Goal: Task Accomplishment & Management: Complete application form

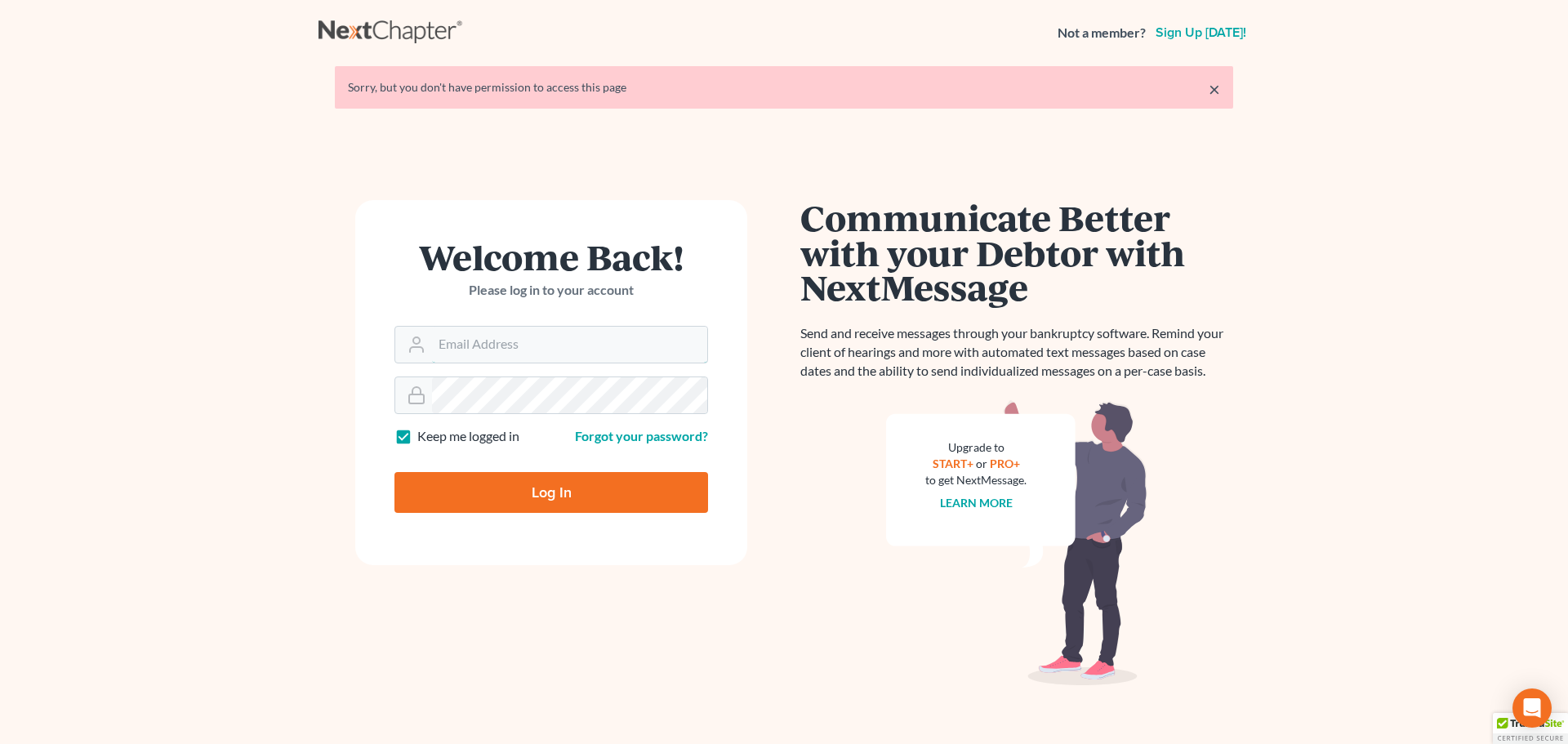
type input "[EMAIL_ADDRESS][DOMAIN_NAME]"
click at [581, 489] on input "Log In" at bounding box center [551, 492] width 313 height 41
type input "Thinking..."
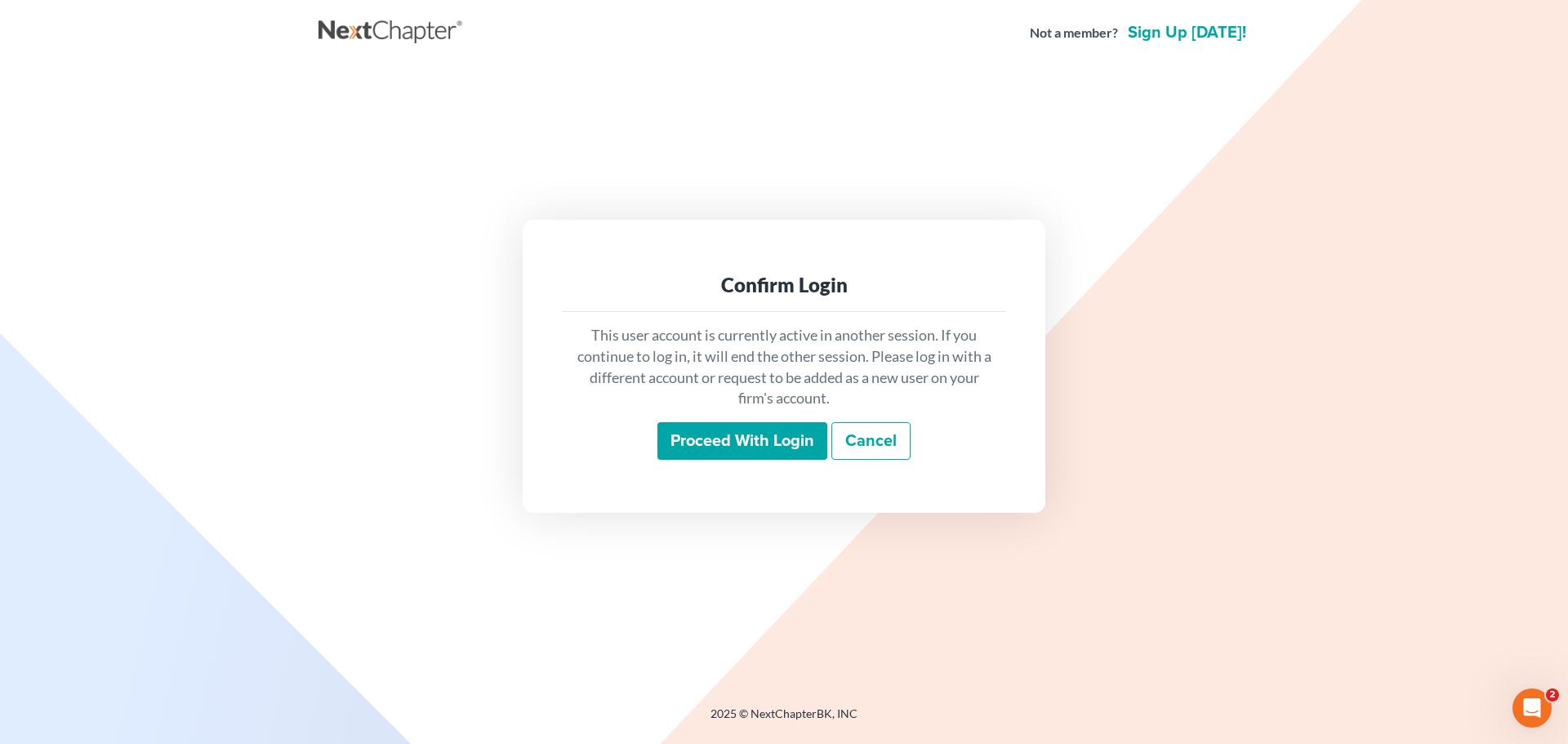
click at [745, 429] on input "Proceed with login" at bounding box center [742, 441] width 170 height 38
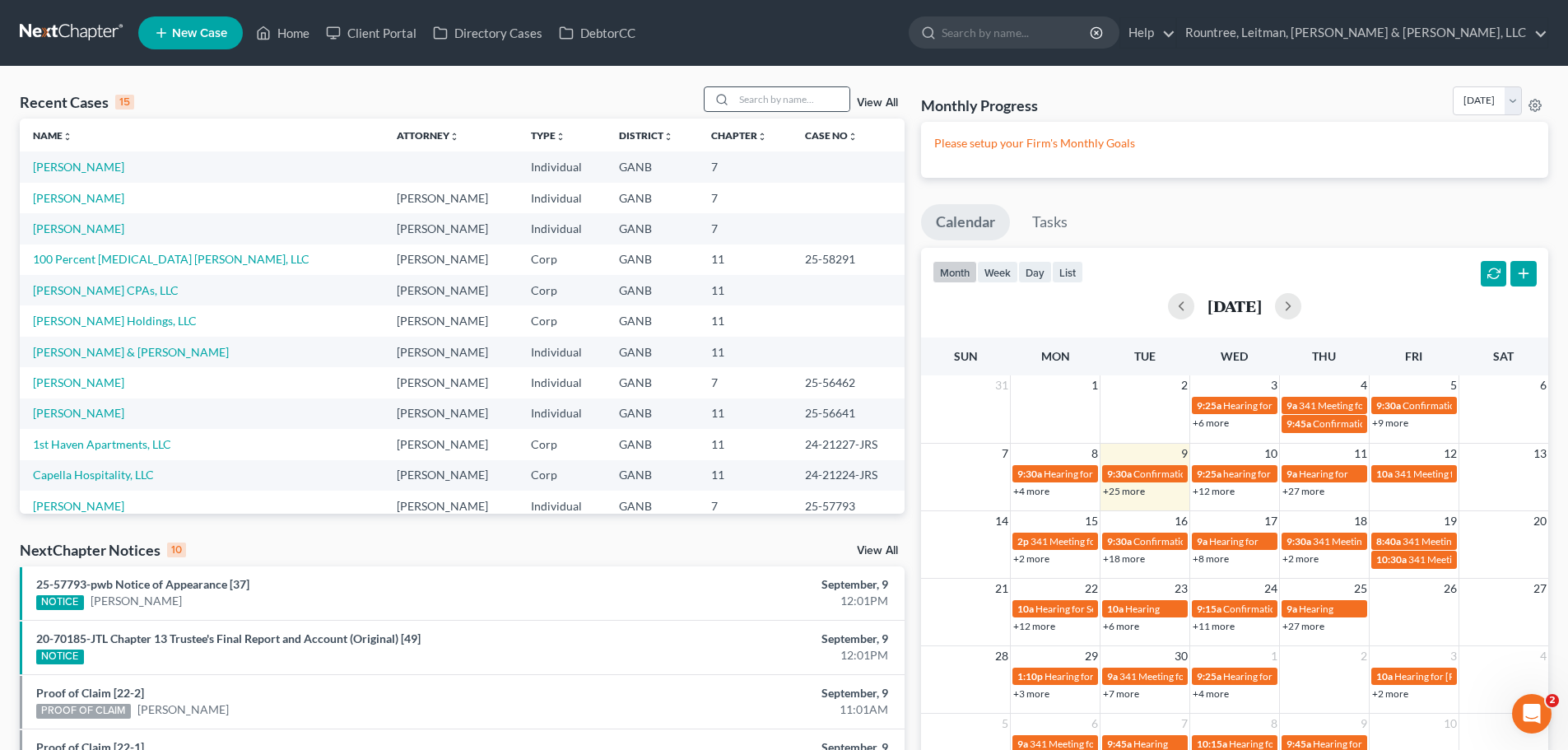
click at [791, 112] on div at bounding box center [777, 99] width 147 height 26
click at [787, 101] on input "search" at bounding box center [791, 99] width 115 height 24
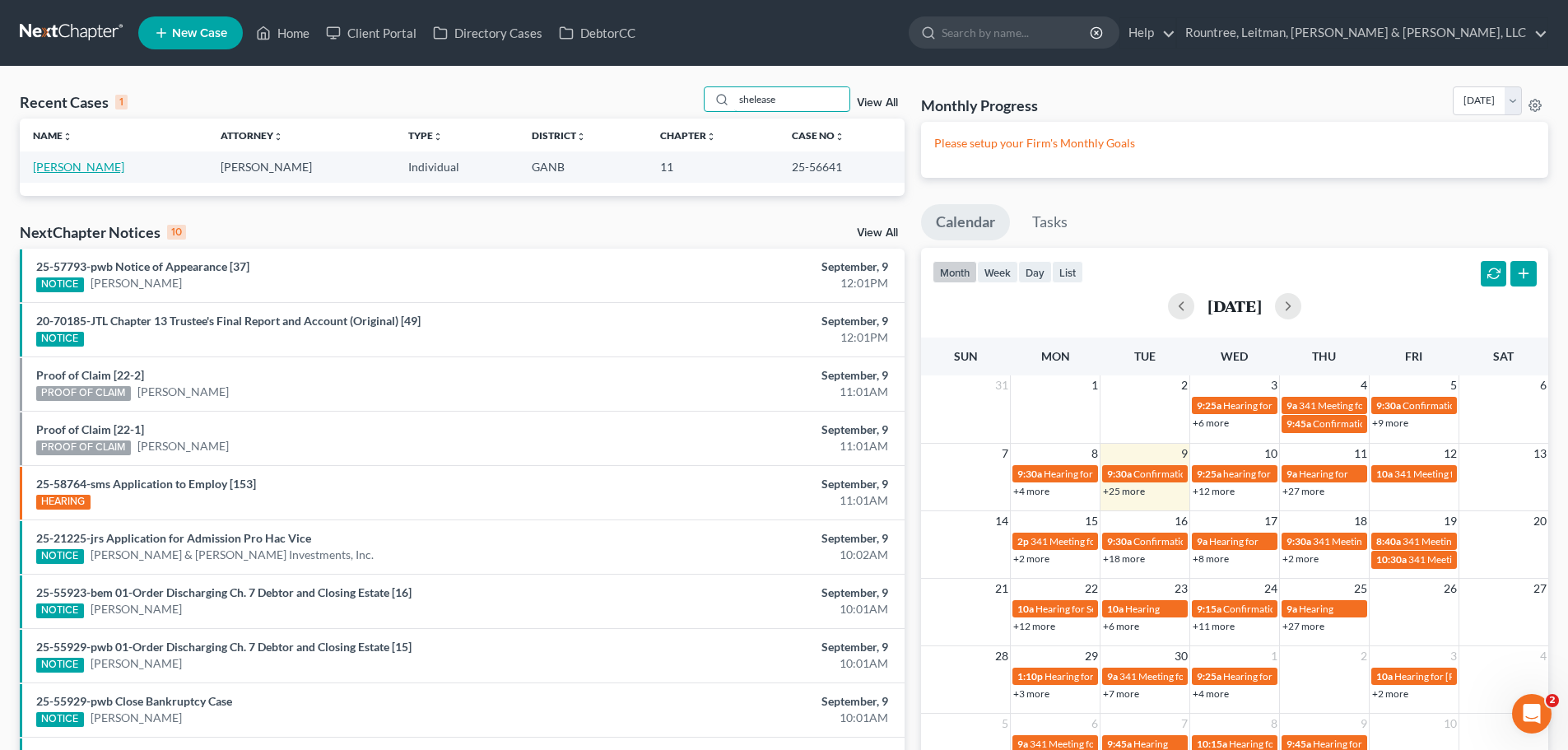
type input "shelease"
click at [74, 165] on link "[PERSON_NAME]" at bounding box center [79, 167] width 92 height 14
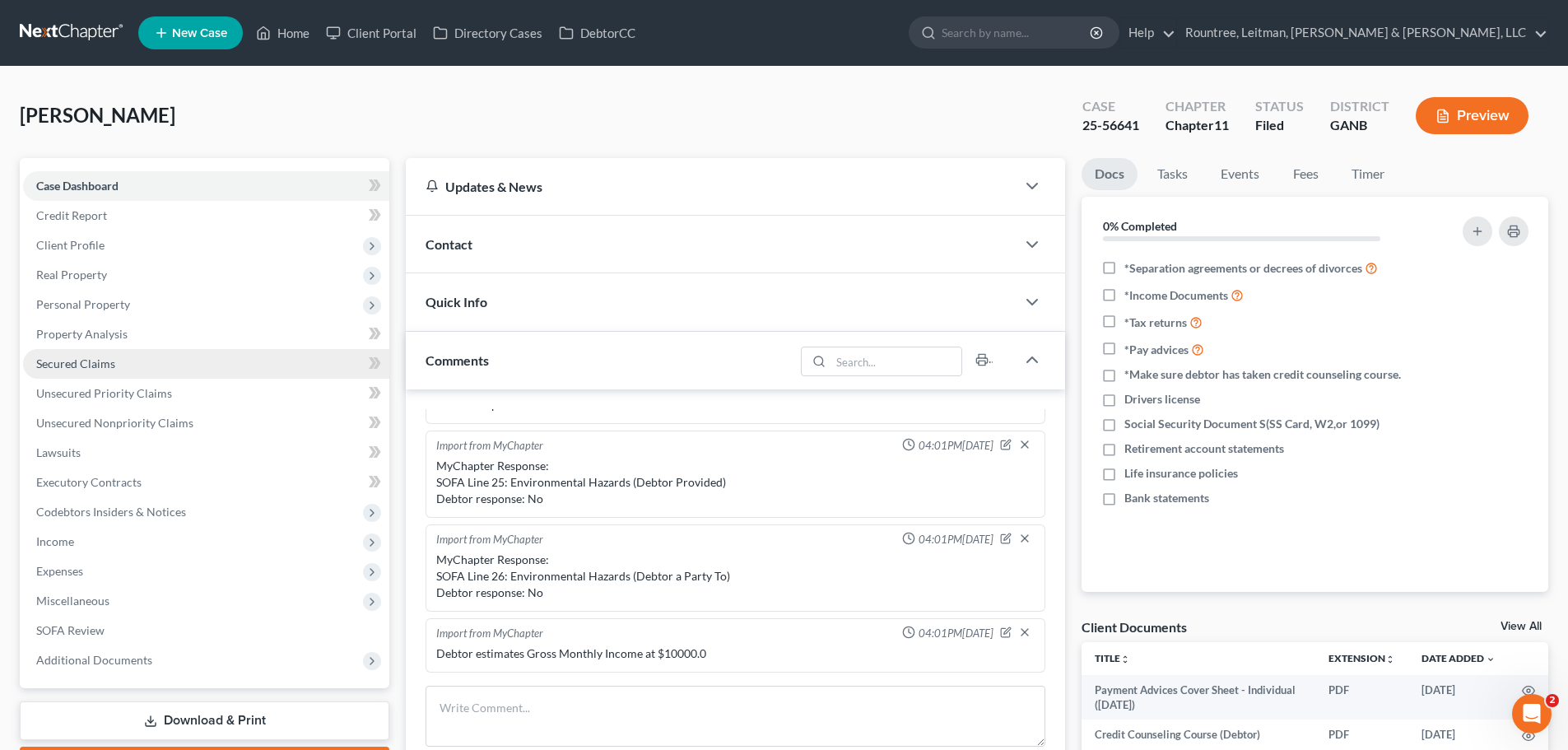
click at [169, 355] on link "Secured Claims" at bounding box center [206, 363] width 366 height 29
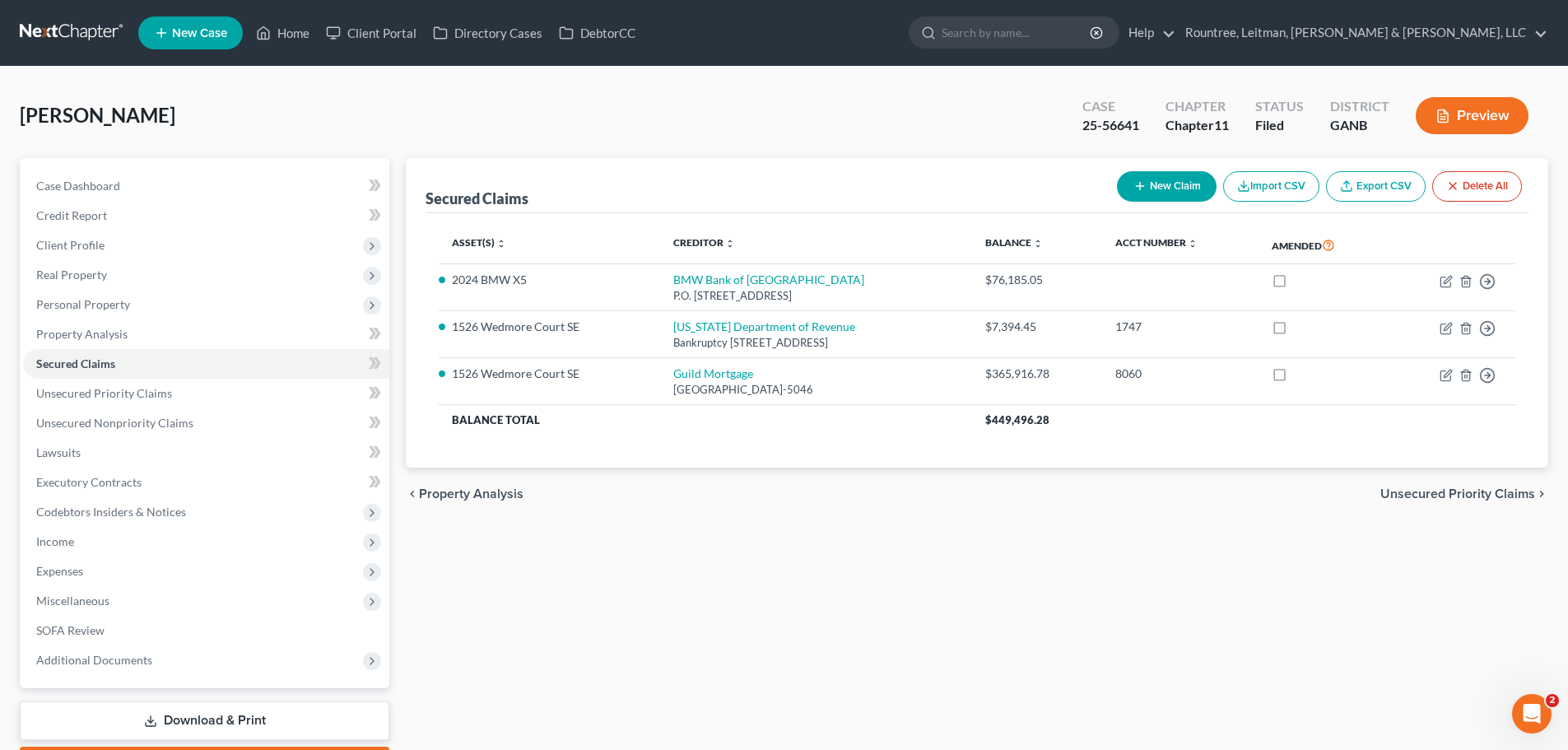
click at [1291, 184] on button "Import CSV" at bounding box center [1272, 186] width 97 height 30
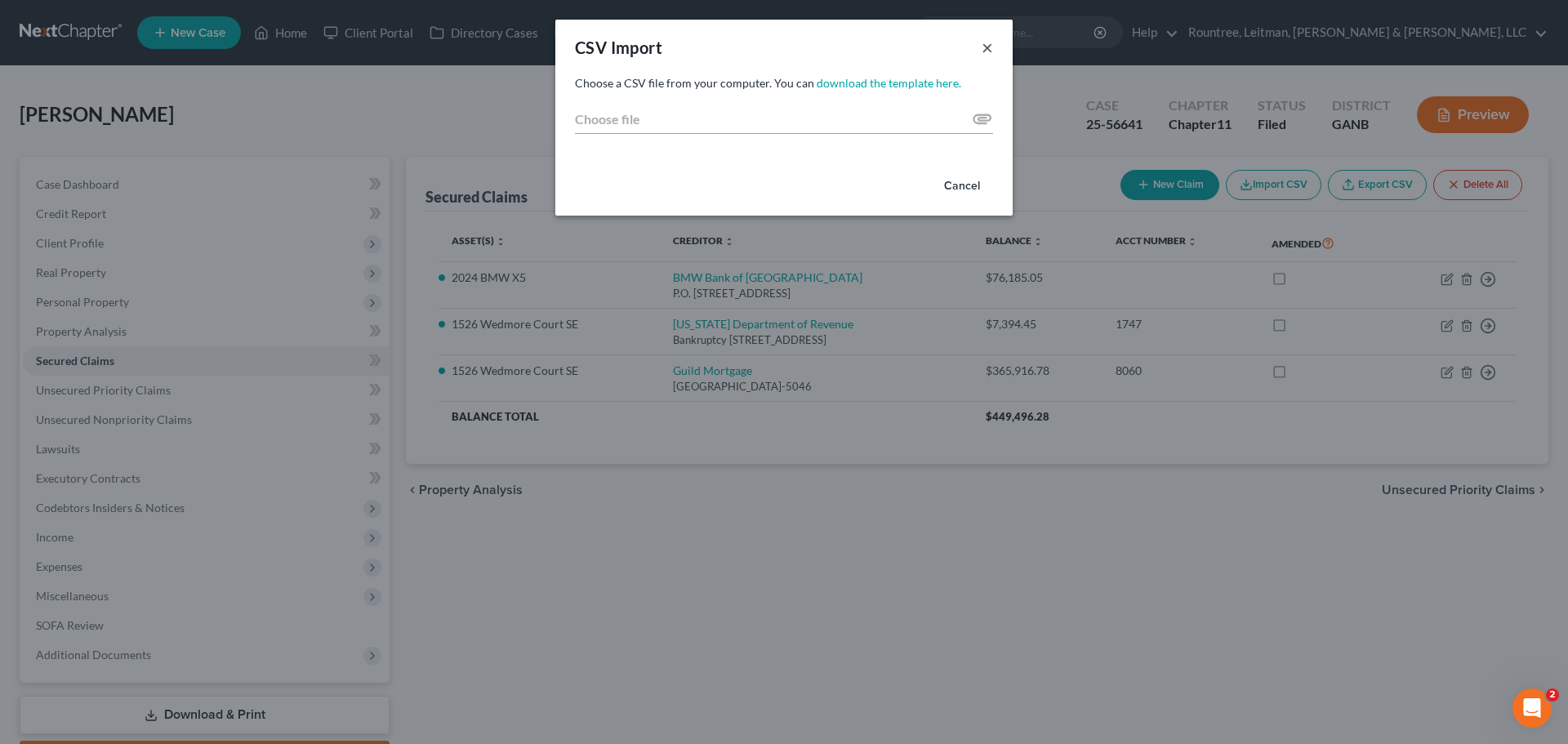
click at [985, 49] on button "×" at bounding box center [987, 47] width 11 height 20
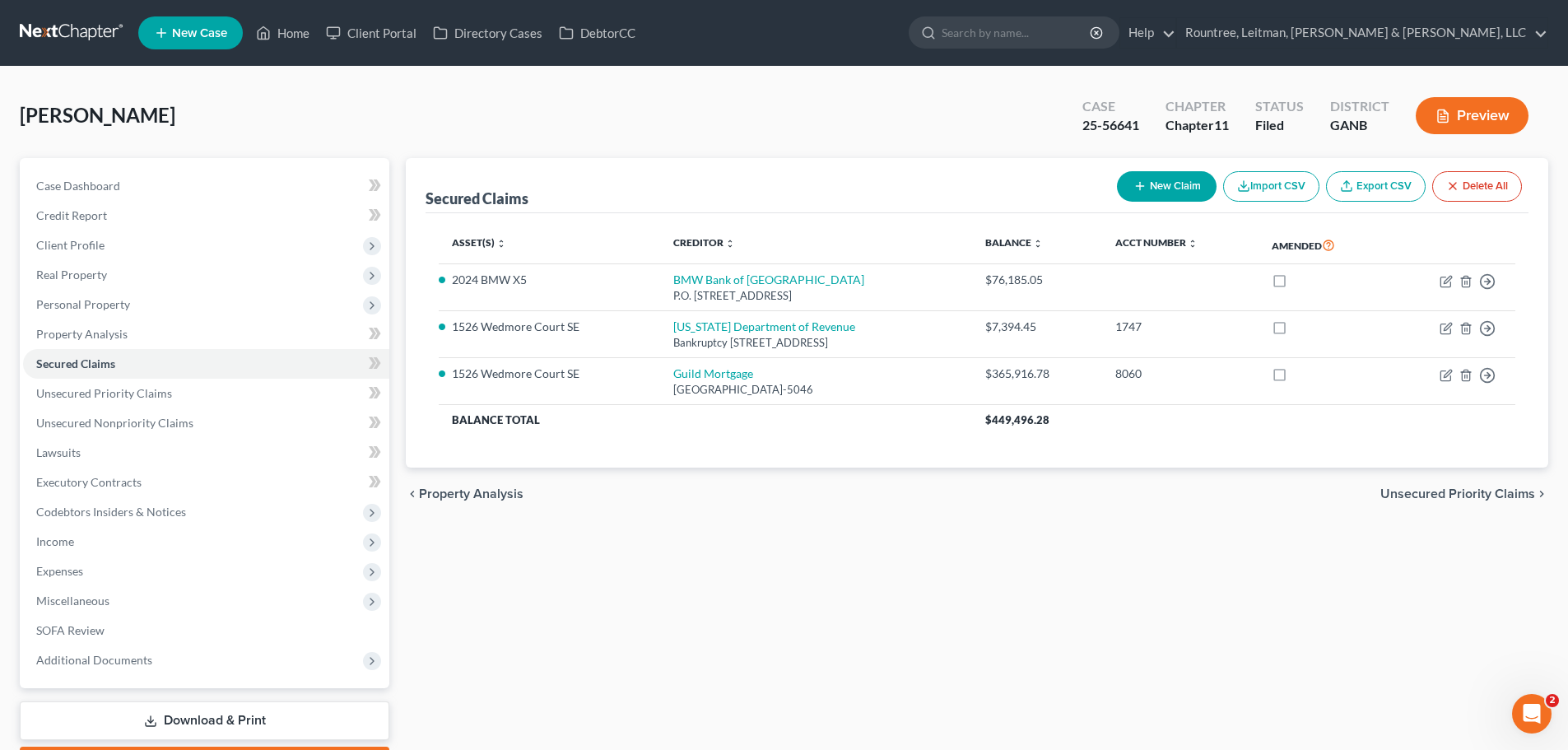
click at [1385, 186] on link "Export CSV" at bounding box center [1375, 186] width 99 height 30
click at [112, 387] on span "Unsecured Priority Claims" at bounding box center [104, 393] width 136 height 14
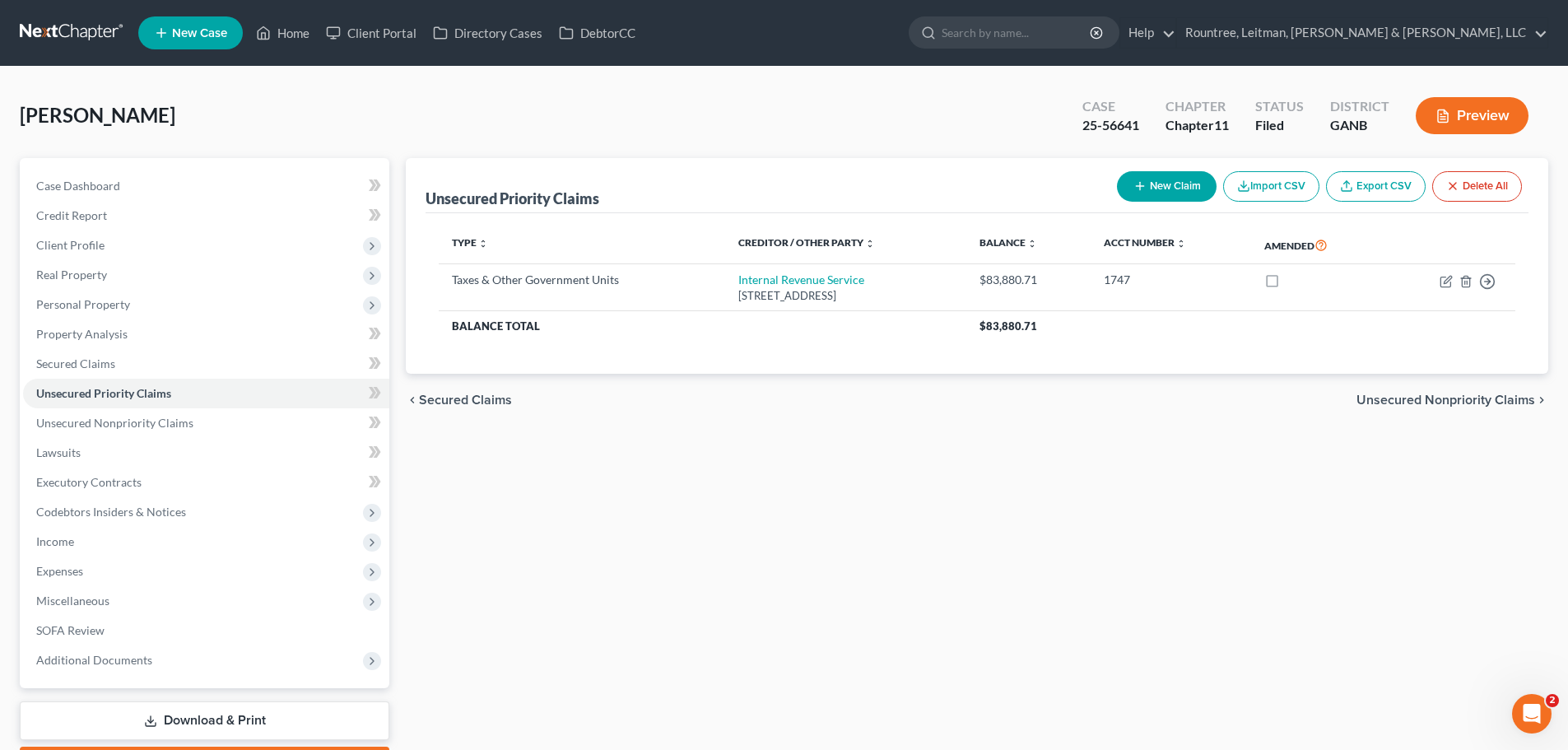
click at [1362, 179] on link "Export CSV" at bounding box center [1375, 186] width 99 height 30
click at [80, 432] on link "Unsecured Nonpriority Claims" at bounding box center [206, 423] width 366 height 29
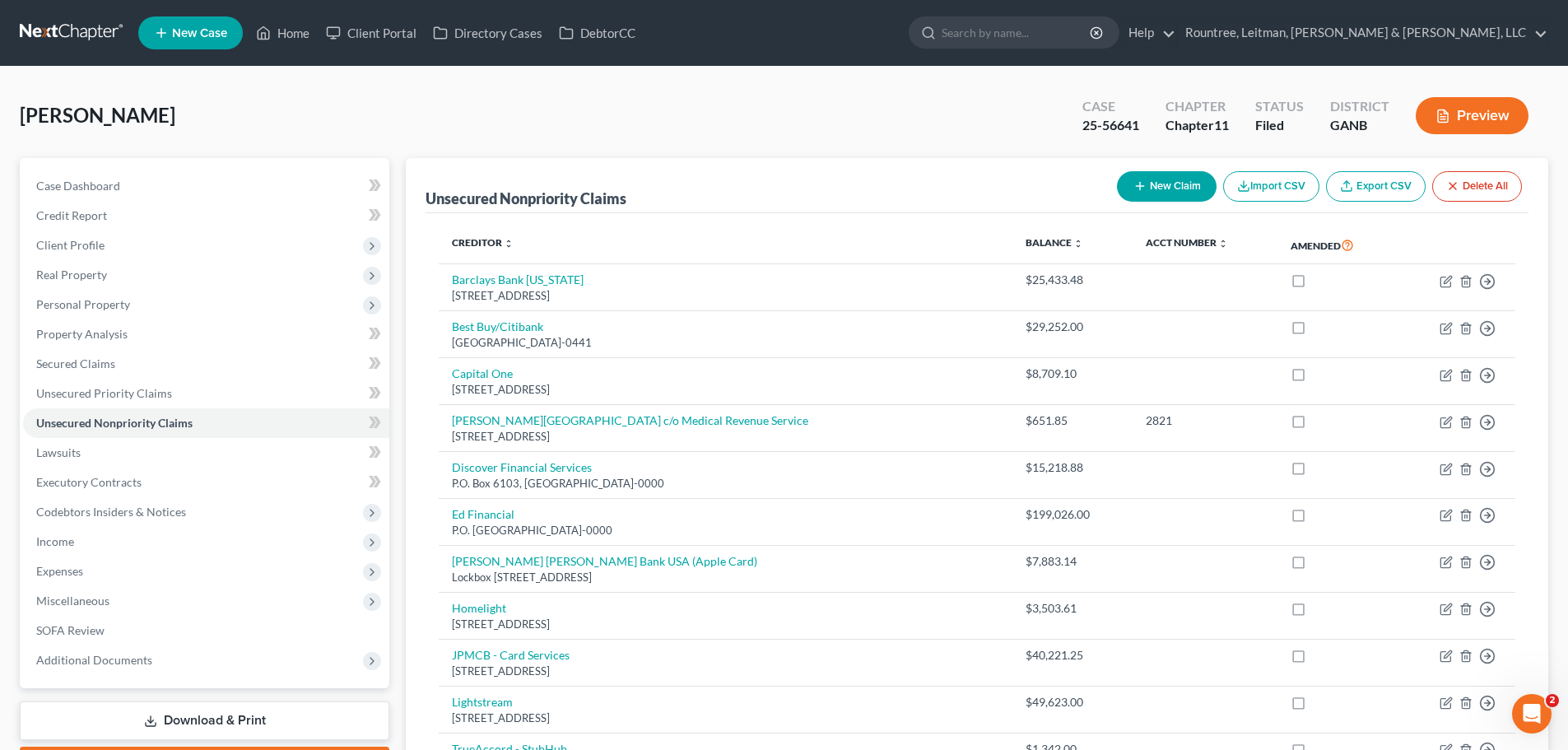
click at [1405, 180] on link "Export CSV" at bounding box center [1375, 186] width 99 height 30
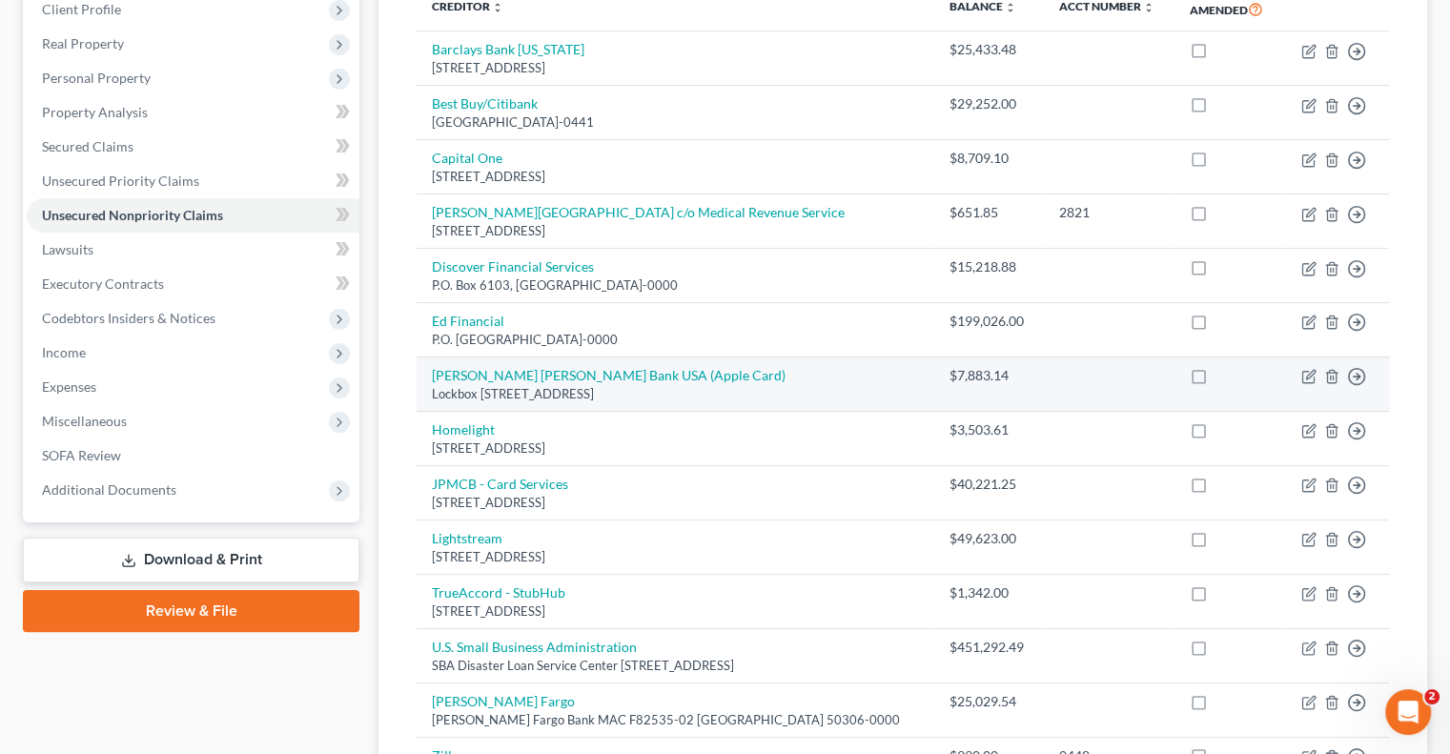
scroll to position [515, 0]
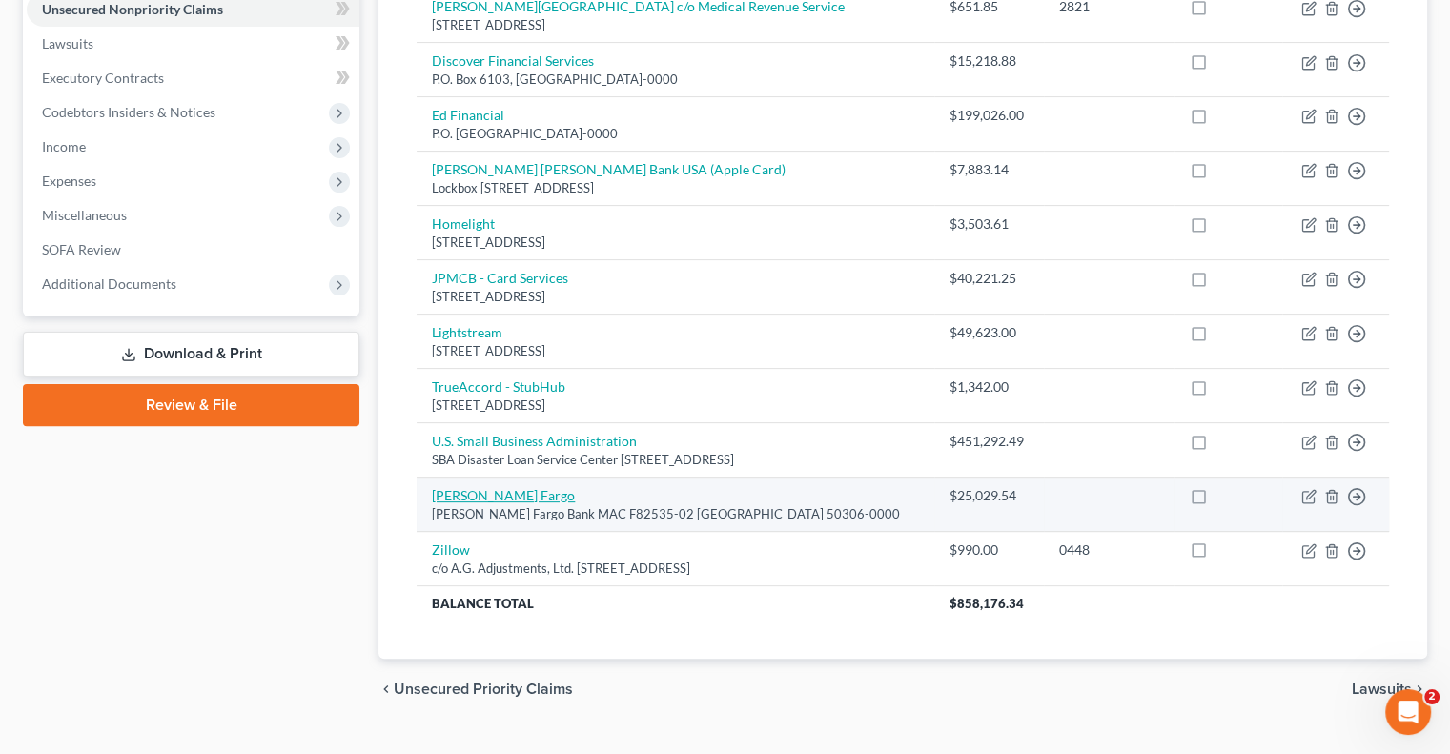
click at [476, 487] on link "[PERSON_NAME] Fargo" at bounding box center [503, 495] width 143 height 16
select select "16"
select select "2"
select select "0"
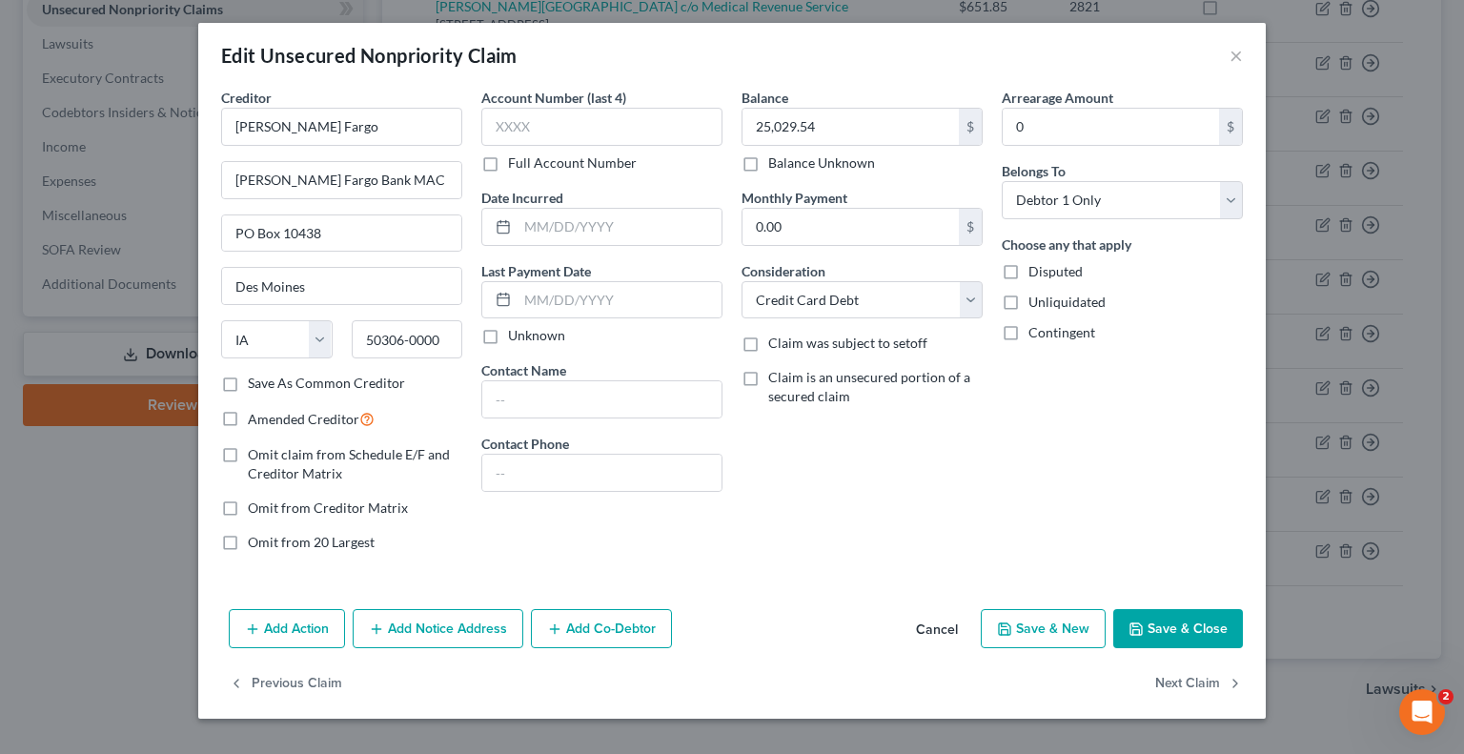
click at [1227, 60] on div "Edit Unsecured Nonpriority Claim ×" at bounding box center [732, 55] width 1068 height 65
click at [1238, 46] on button "×" at bounding box center [1236, 55] width 13 height 23
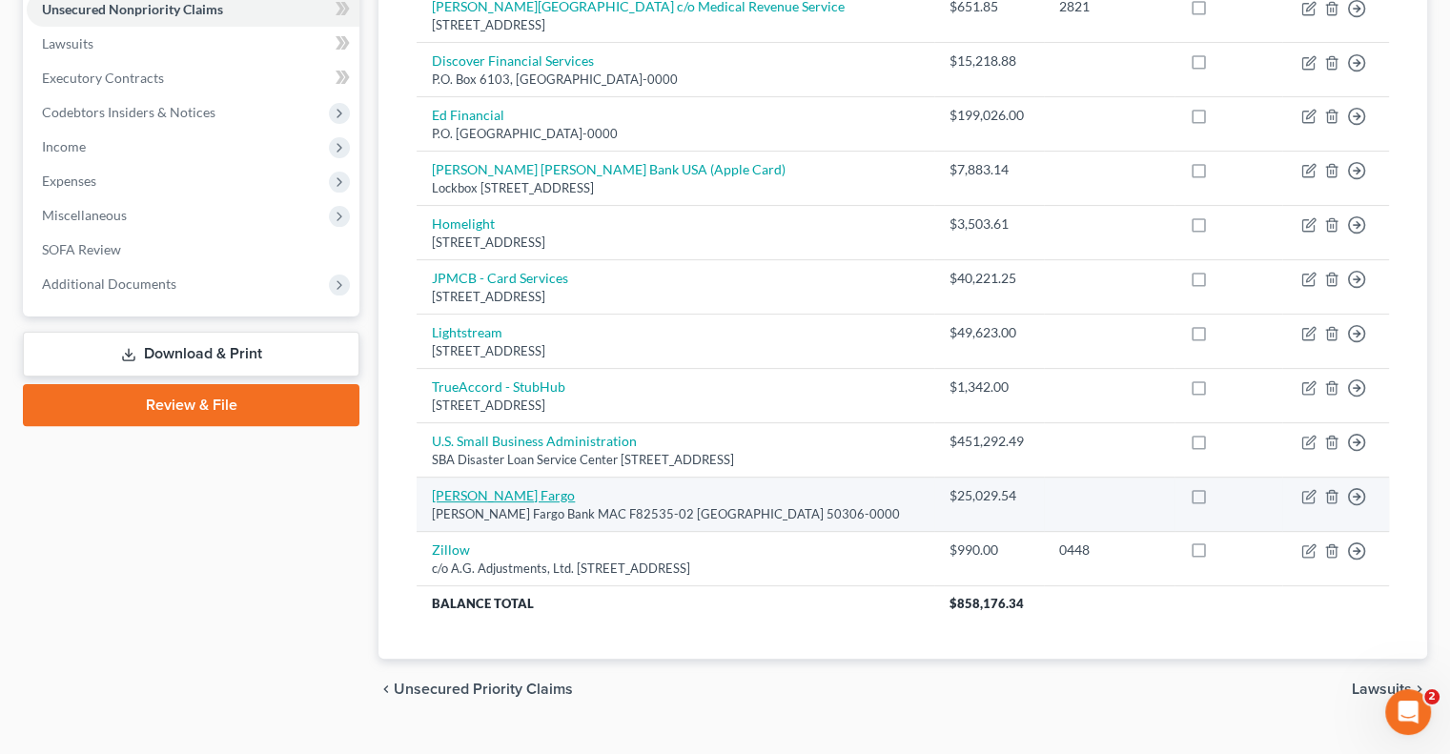
click at [500, 487] on link "[PERSON_NAME] Fargo" at bounding box center [503, 495] width 143 height 16
select select "16"
select select "2"
select select "0"
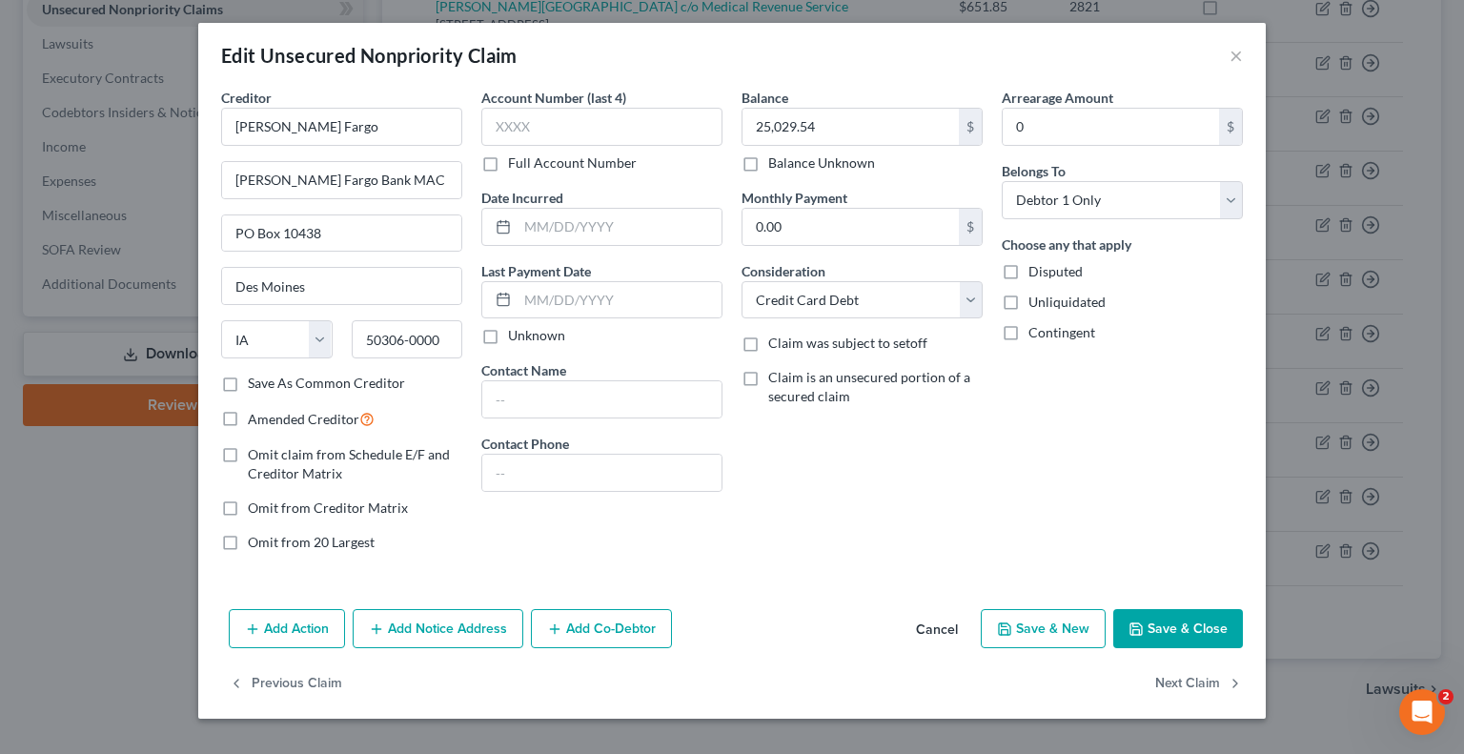
click at [1244, 50] on div "Edit Unsecured Nonpriority Claim ×" at bounding box center [732, 55] width 1068 height 65
click at [1235, 49] on button "×" at bounding box center [1236, 55] width 13 height 23
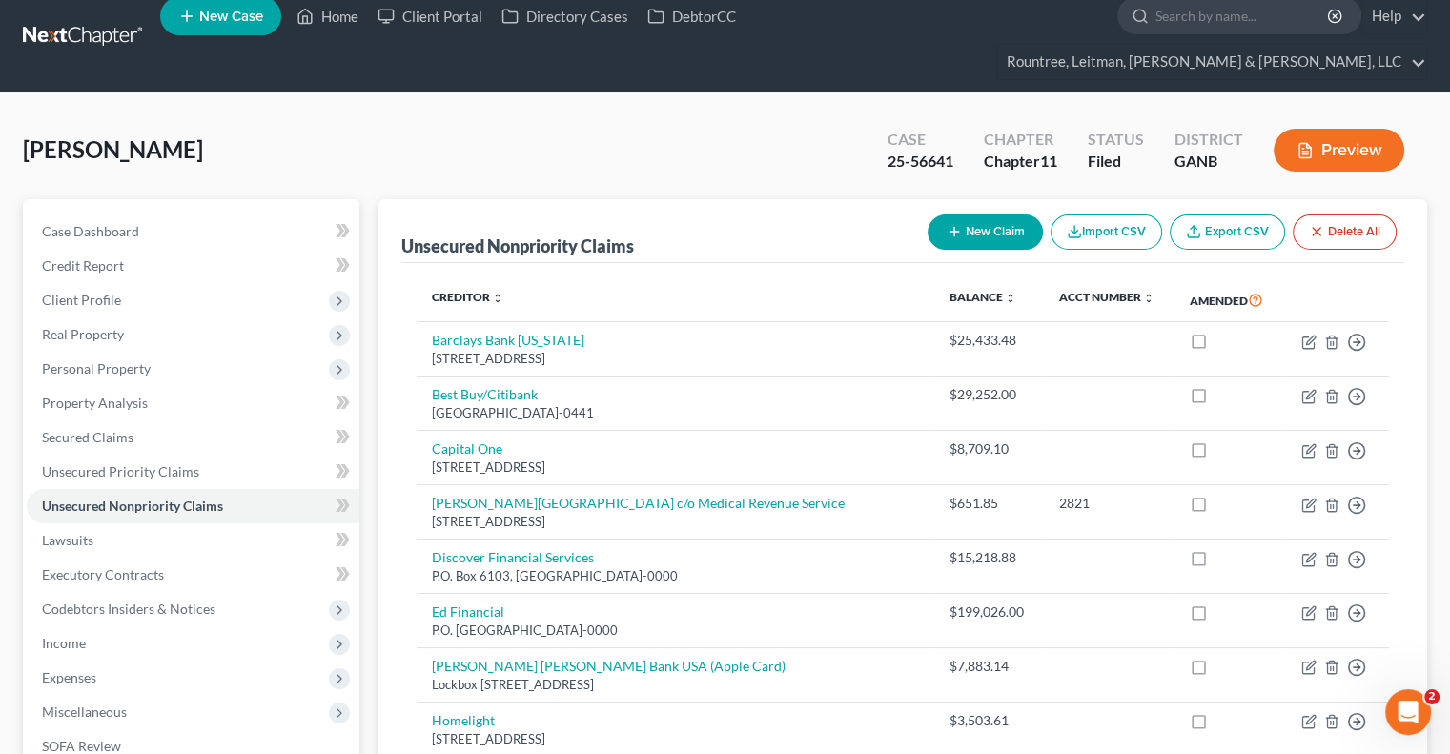
scroll to position [0, 0]
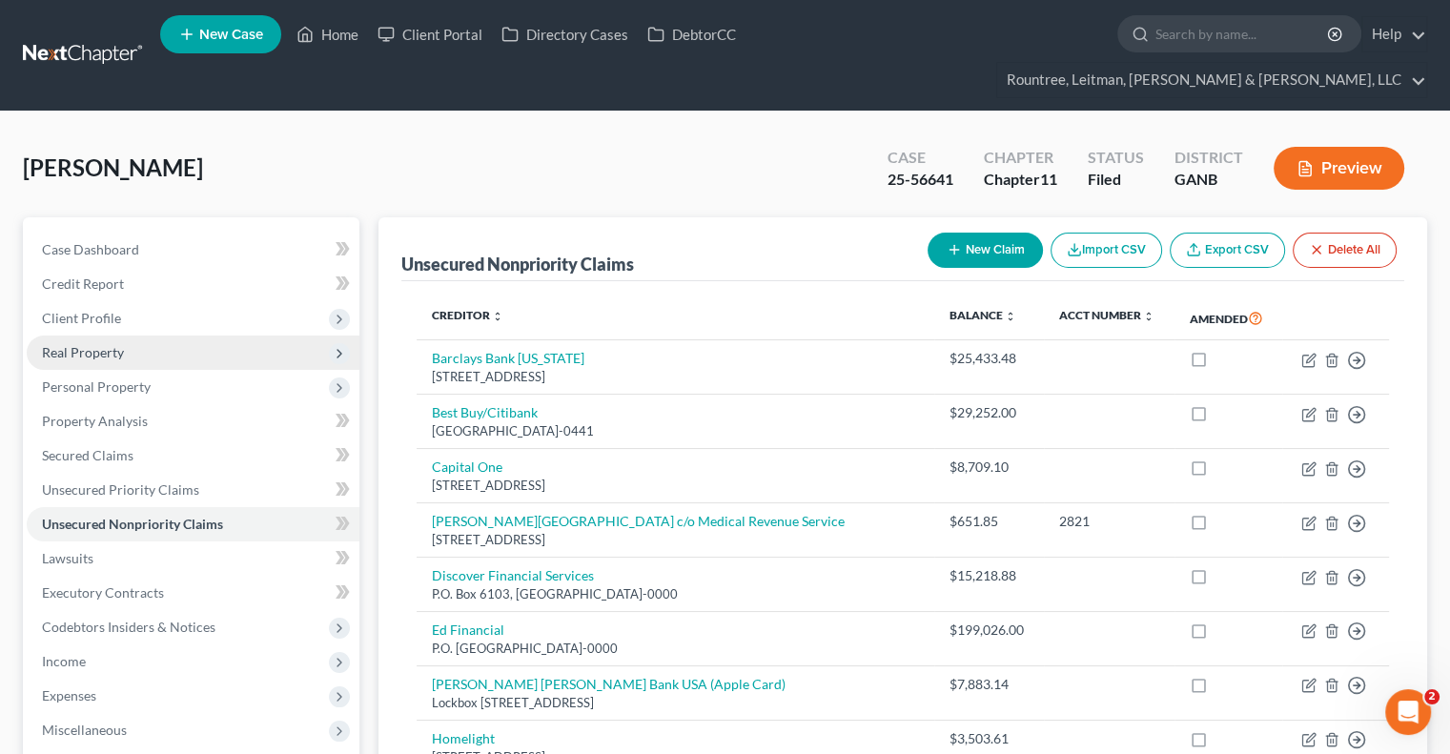
click at [179, 336] on span "Real Property" at bounding box center [193, 353] width 333 height 34
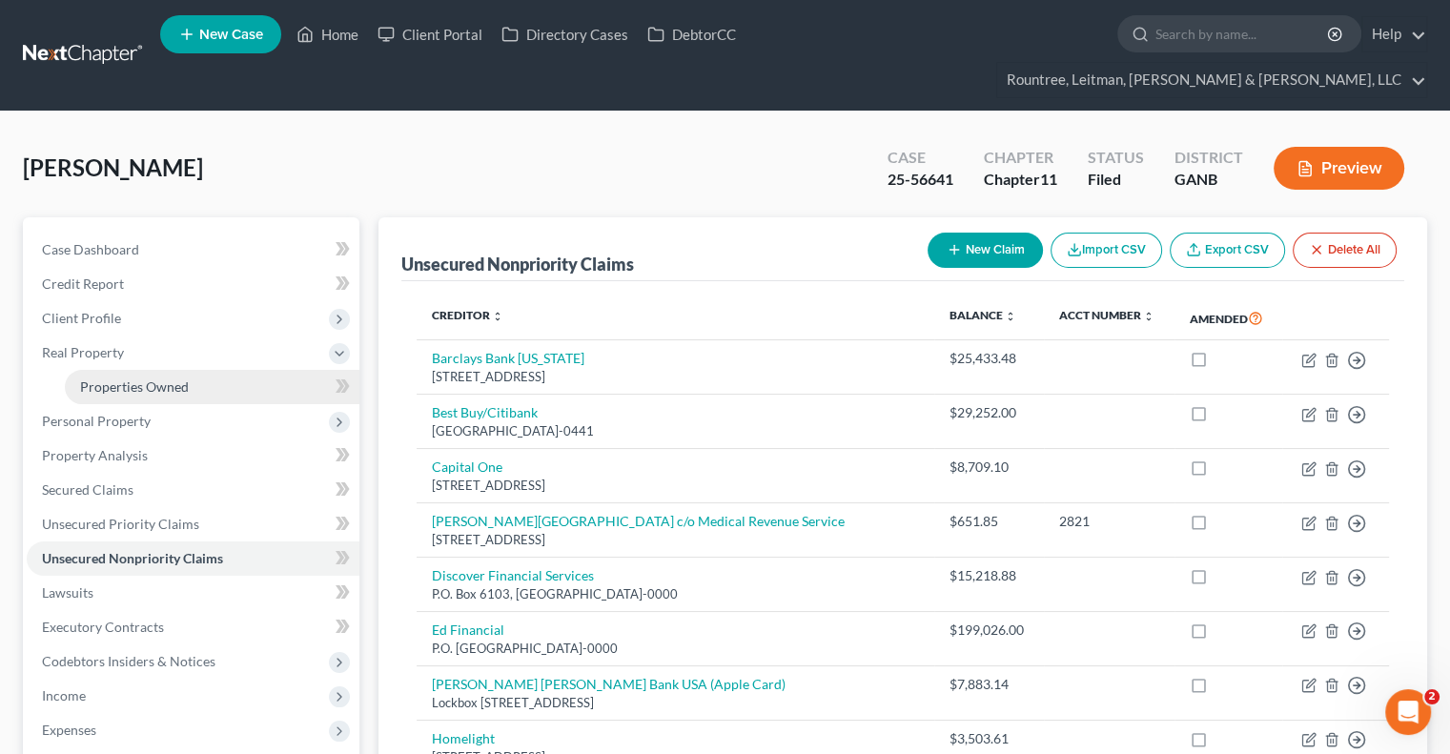
click at [189, 370] on link "Properties Owned" at bounding box center [212, 387] width 295 height 34
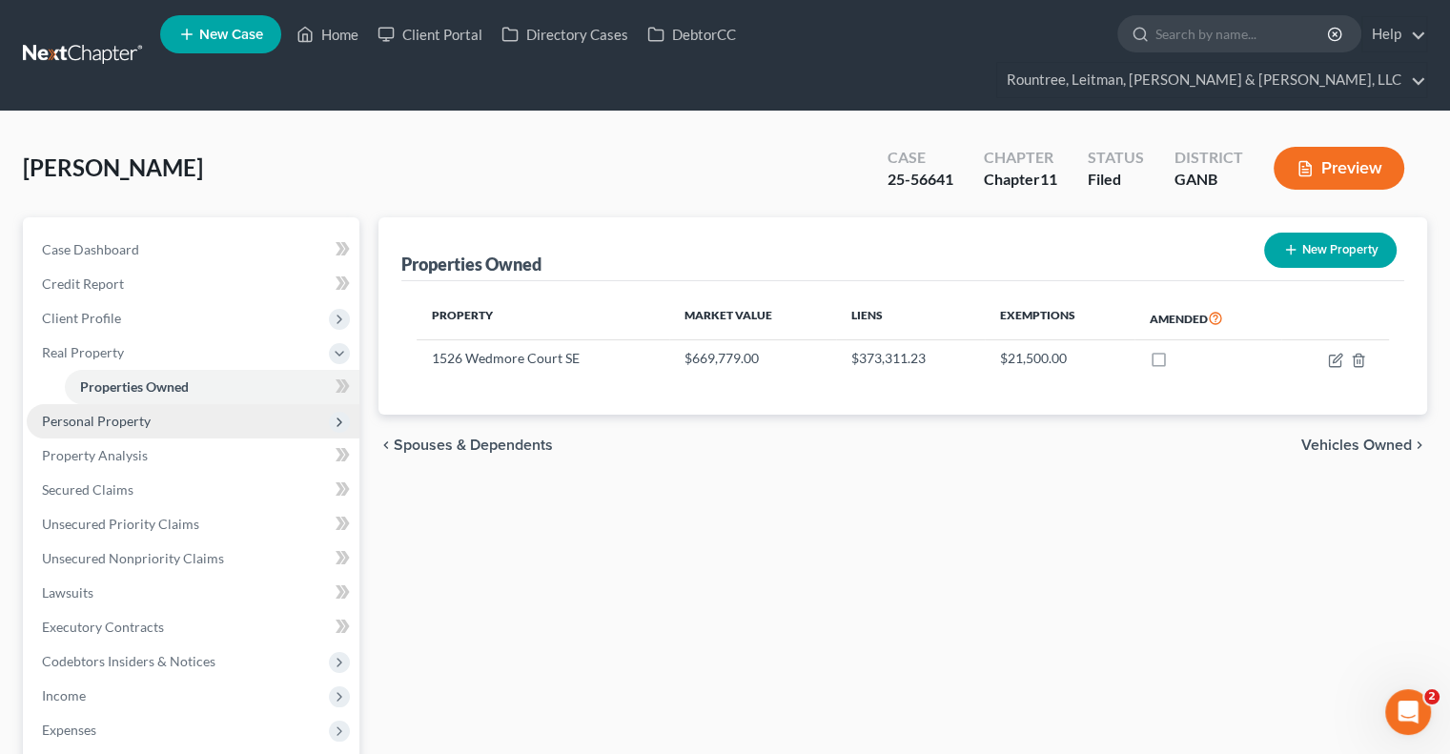
click at [170, 404] on span "Personal Property" at bounding box center [193, 421] width 333 height 34
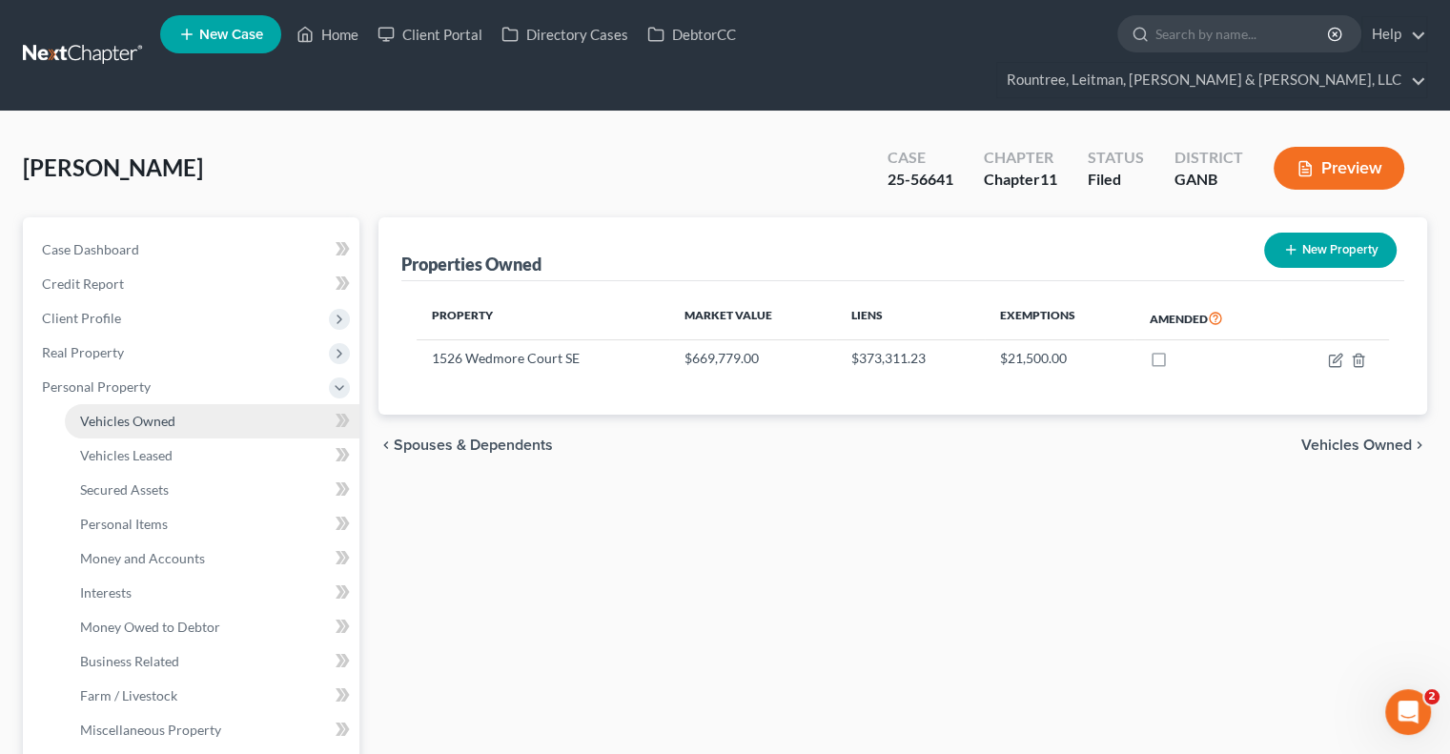
click at [171, 404] on link "Vehicles Owned" at bounding box center [212, 421] width 295 height 34
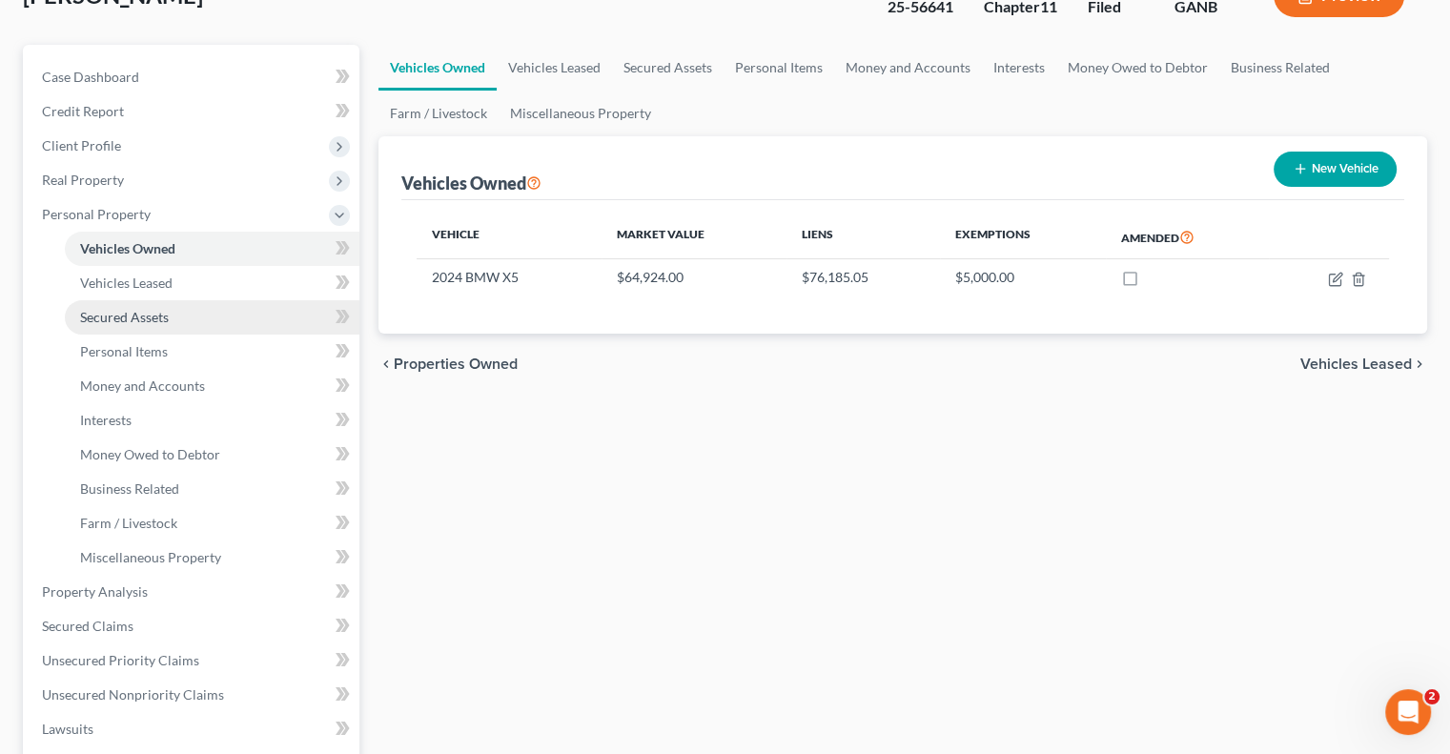
scroll to position [477, 0]
